Goal: Task Accomplishment & Management: Manage account settings

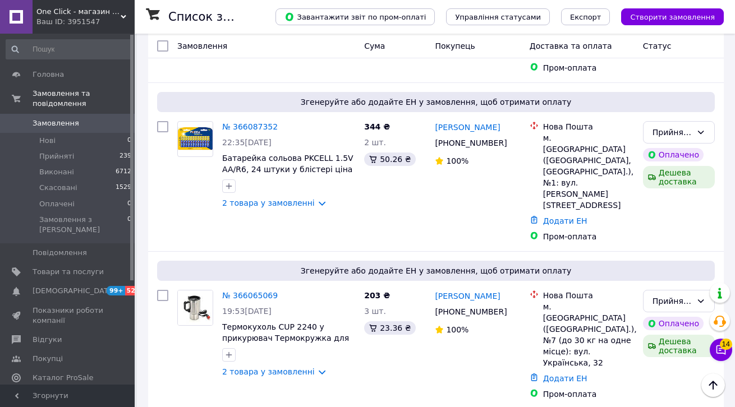
scroll to position [3029, 0]
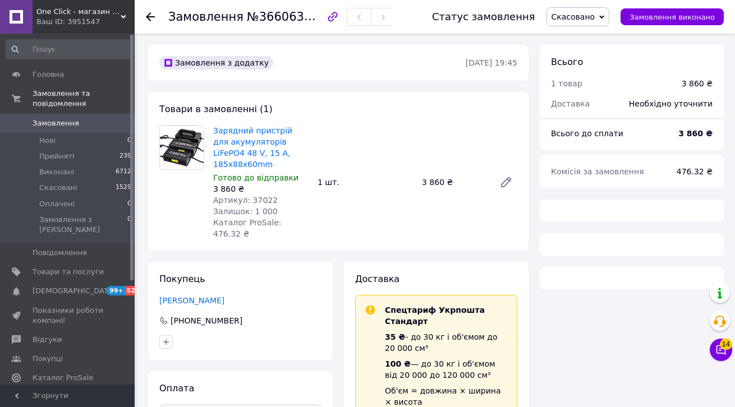
click at [265, 196] on span "Артикул: 37022" at bounding box center [245, 200] width 65 height 9
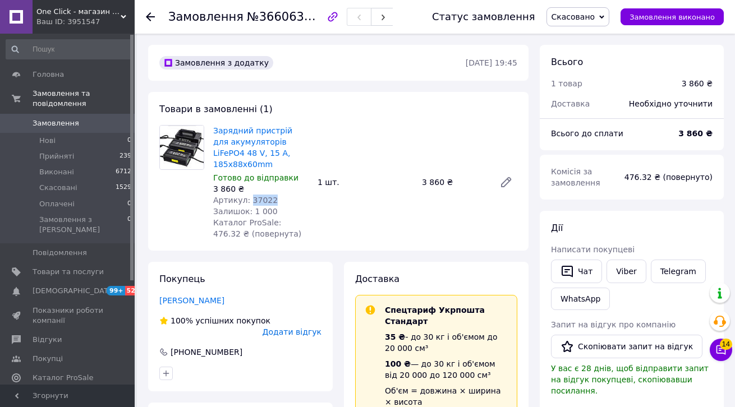
click at [265, 196] on span "Артикул: 37022" at bounding box center [245, 200] width 65 height 9
copy span "37022"
click at [82, 123] on span "Замовлення" at bounding box center [68, 123] width 71 height 10
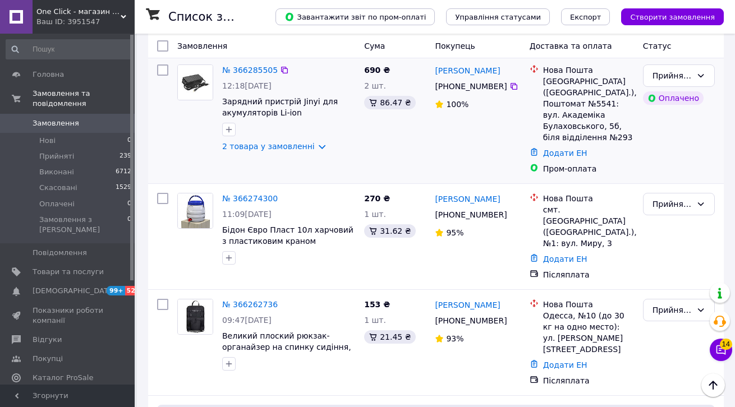
scroll to position [329, 0]
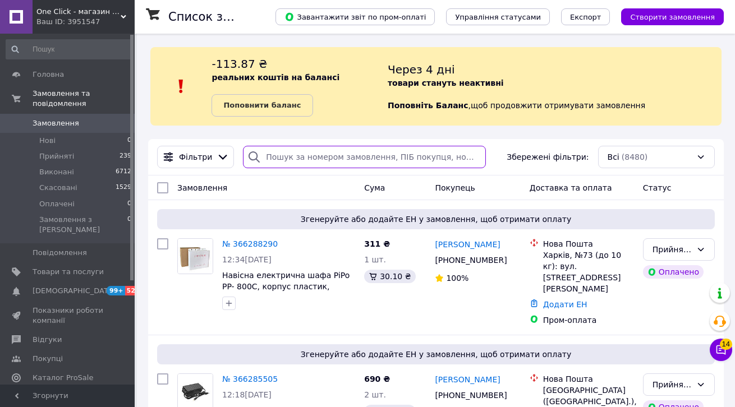
click at [349, 151] on input "search" at bounding box center [364, 157] width 243 height 22
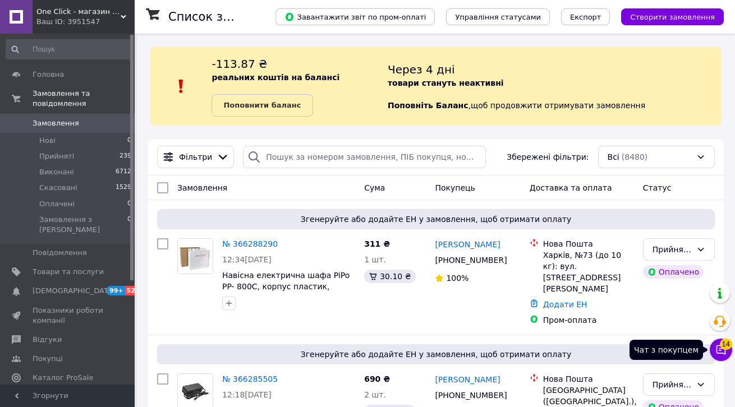
click at [731, 344] on span "14" at bounding box center [726, 344] width 12 height 11
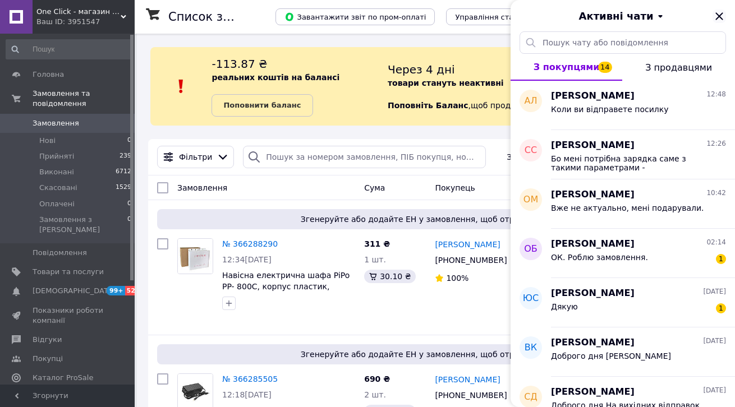
click at [720, 15] on icon "Закрити" at bounding box center [718, 15] width 7 height 7
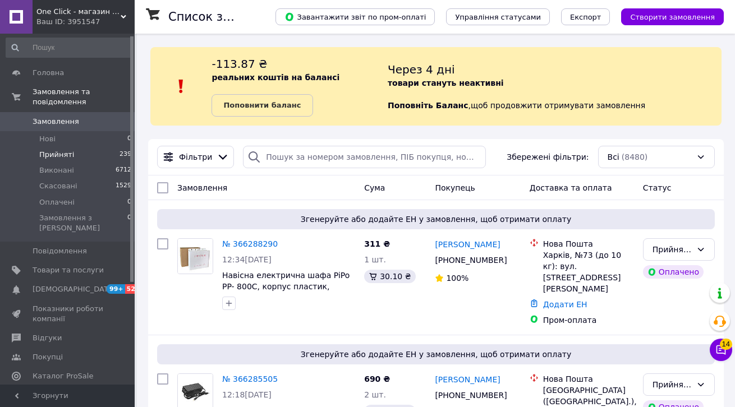
scroll to position [2, 0]
click at [59, 156] on span "Прийняті" at bounding box center [56, 154] width 35 height 10
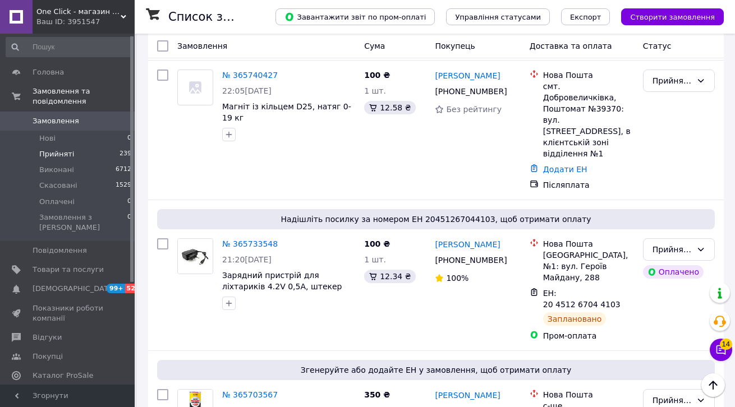
scroll to position [5133, 0]
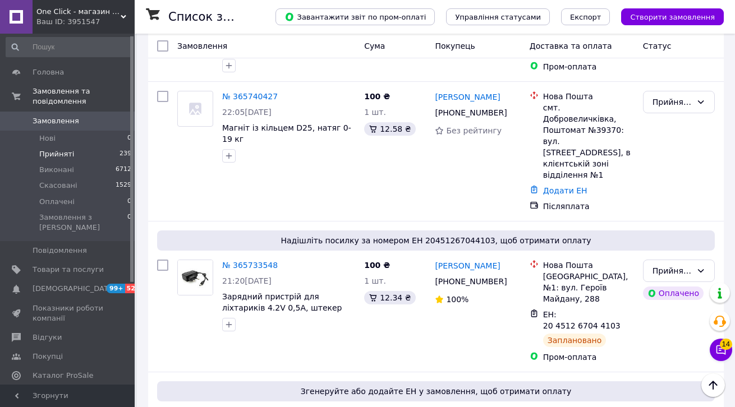
click at [663, 171] on li "Виконано" at bounding box center [678, 175] width 71 height 20
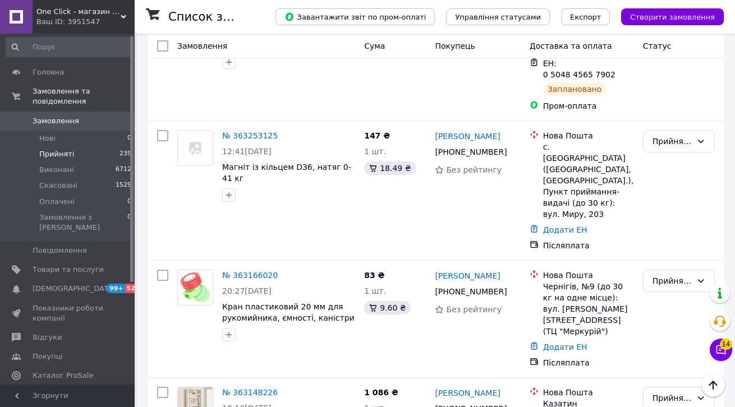
scroll to position [9343, 0]
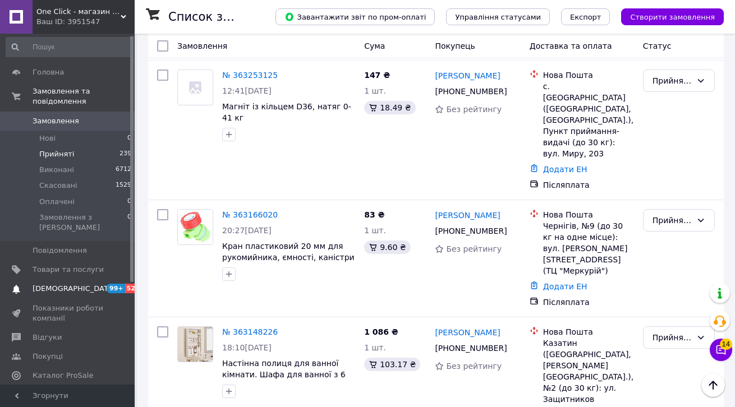
click at [83, 284] on span "[DEMOGRAPHIC_DATA]" at bounding box center [68, 289] width 71 height 10
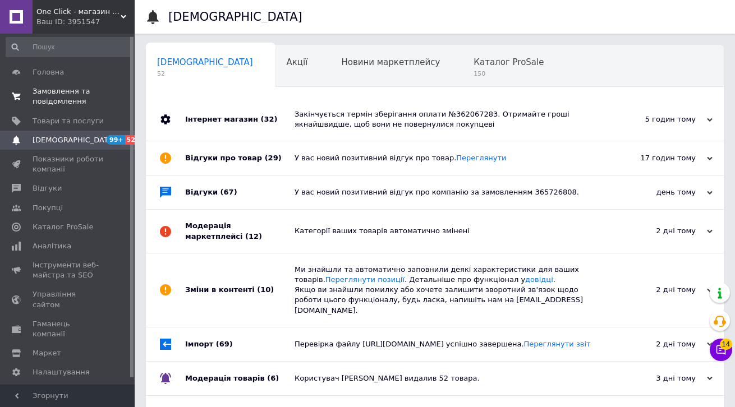
click at [87, 93] on span "Замовлення та повідомлення" at bounding box center [68, 96] width 71 height 20
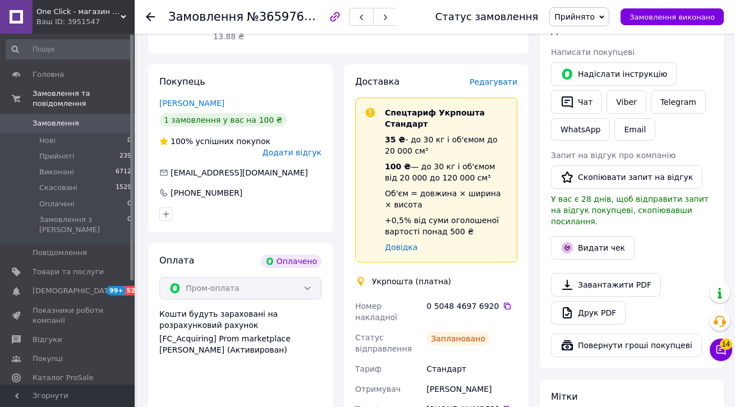
scroll to position [361, 0]
